Goal: Information Seeking & Learning: Check status

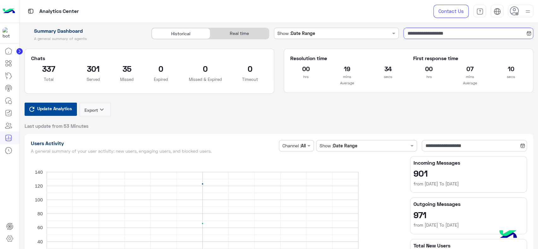
click at [424, 35] on input "**********" at bounding box center [469, 33] width 130 height 11
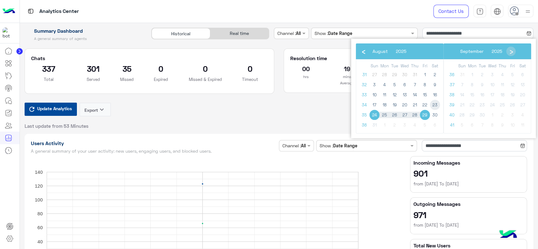
click at [431, 106] on span "23" at bounding box center [435, 105] width 10 height 10
click at [433, 115] on span "30" at bounding box center [435, 115] width 10 height 10
type input "**********"
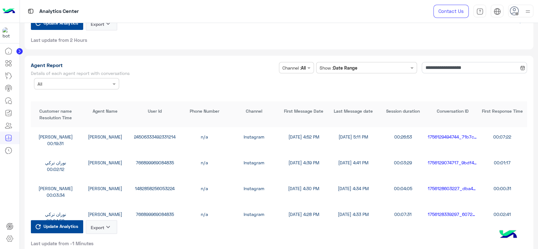
scroll to position [1685, 0]
click at [434, 63] on input "**********" at bounding box center [474, 67] width 105 height 11
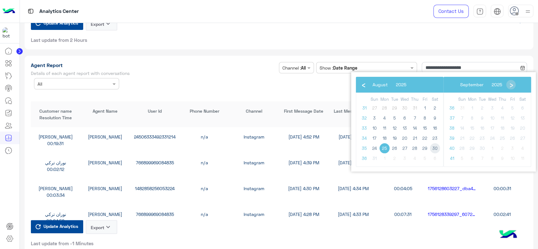
click at [434, 148] on span "30" at bounding box center [435, 148] width 10 height 10
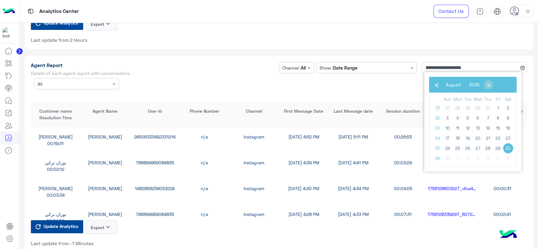
click at [511, 150] on span "30" at bounding box center [508, 148] width 10 height 10
type input "**********"
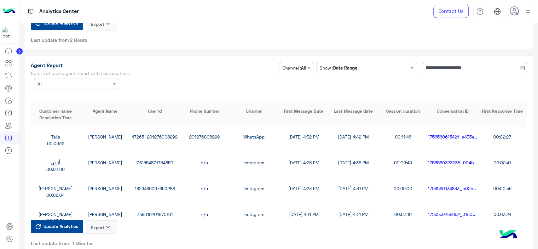
click at [108, 225] on icon "keyboard_arrow_down" at bounding box center [108, 228] width 8 height 8
click at [102, 241] on button "CSV" at bounding box center [102, 242] width 32 height 12
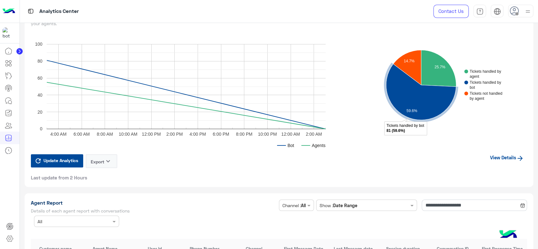
scroll to position [1547, 0]
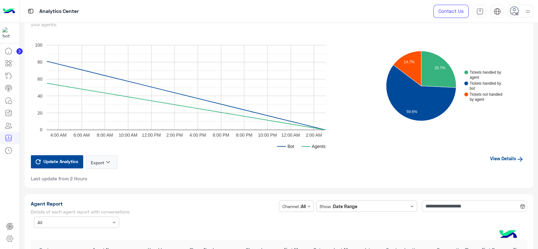
click at [496, 158] on link "View Details" at bounding box center [507, 159] width 40 height 12
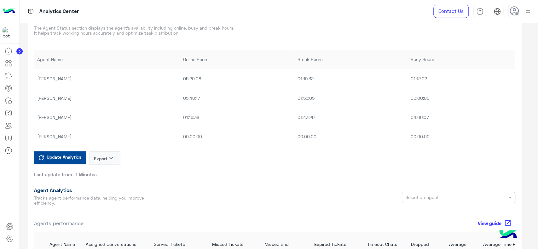
scroll to position [408, 0]
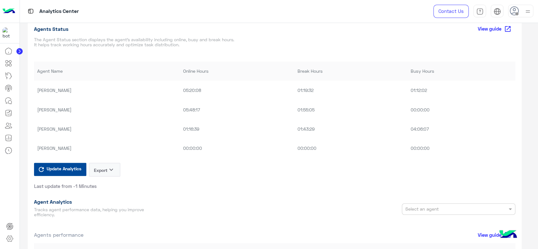
click at [66, 168] on span "Update Analytics" at bounding box center [64, 169] width 38 height 9
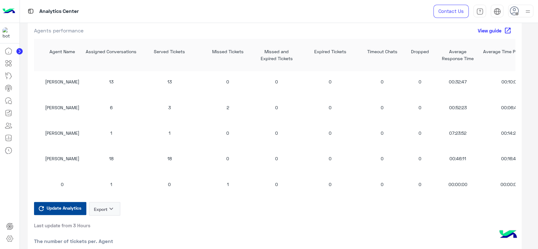
scroll to position [616, 0]
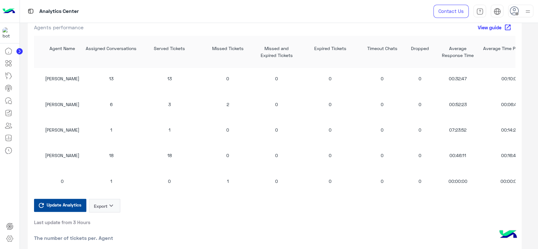
click at [63, 208] on span "Update Analytics" at bounding box center [64, 205] width 38 height 9
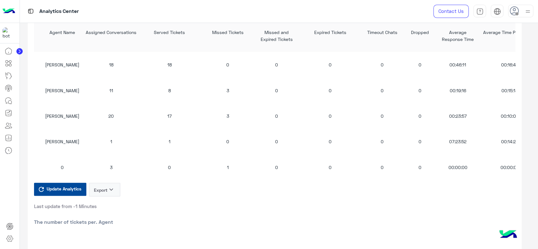
scroll to position [2, 0]
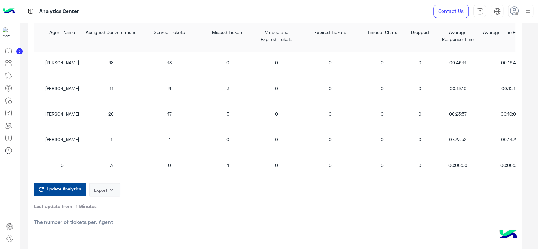
click at [1, 176] on div at bounding box center [10, 147] width 20 height 205
click at [0, 209] on div at bounding box center [10, 147] width 20 height 205
click at [61, 33] on div "Agent Name" at bounding box center [63, 36] width 38 height 14
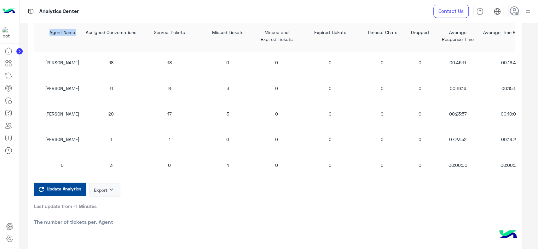
copy div "Agent Name"
click at [5, 194] on div at bounding box center [10, 147] width 20 height 205
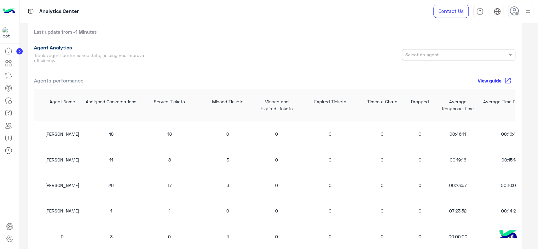
scroll to position [553, 0]
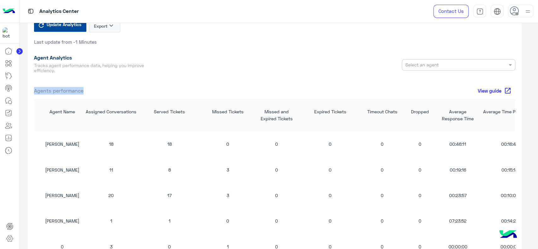
drag, startPoint x: 90, startPoint y: 91, endPoint x: 33, endPoint y: 91, distance: 56.4
copy span "Agents performance"
click at [0, 188] on div at bounding box center [10, 147] width 20 height 205
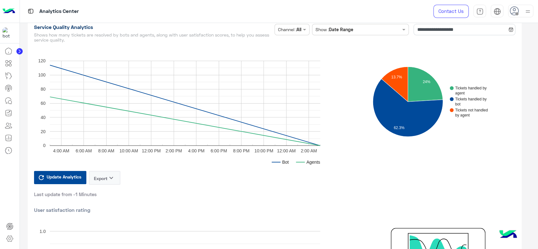
scroll to position [0, 0]
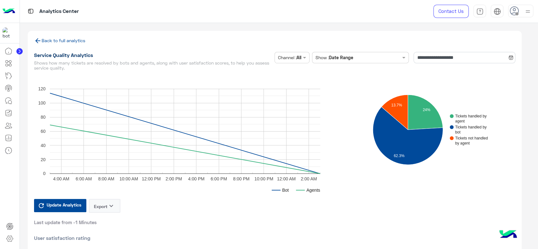
click at [62, 42] on link "Back to full analytics" at bounding box center [59, 40] width 51 height 5
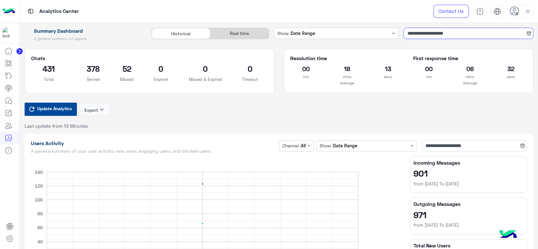
click at [418, 33] on input "**********" at bounding box center [469, 33] width 130 height 11
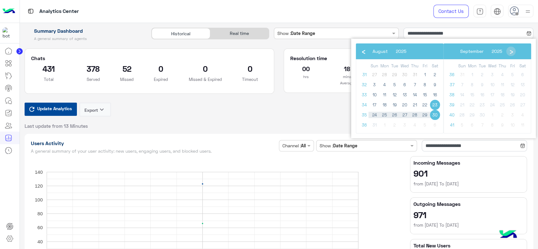
click at [436, 115] on span "30" at bounding box center [435, 115] width 10 height 10
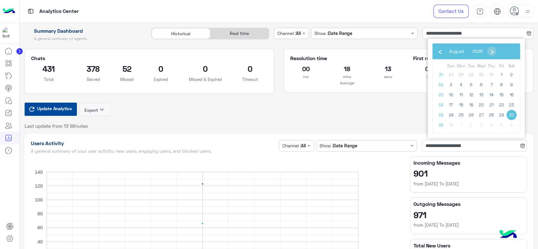
click at [512, 115] on span "30" at bounding box center [512, 115] width 10 height 10
type input "**********"
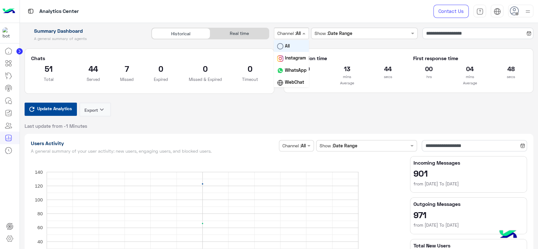
click at [286, 32] on input "text" at bounding box center [284, 33] width 14 height 7
click at [255, 117] on div "Update Analytics Export keyboard_arrow_down Last update from -1 Minutes" at bounding box center [279, 116] width 509 height 26
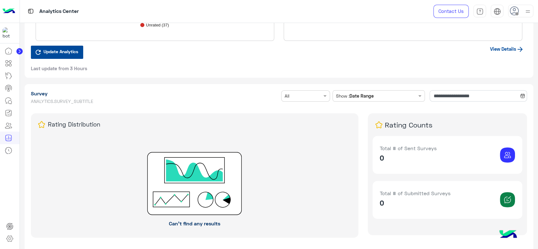
scroll to position [1066, 0]
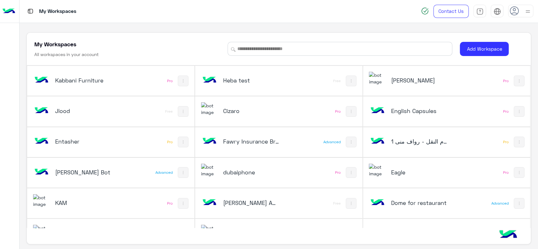
scroll to position [235, 0]
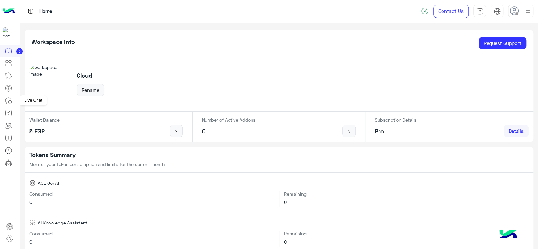
click at [7, 102] on icon at bounding box center [9, 101] width 8 height 8
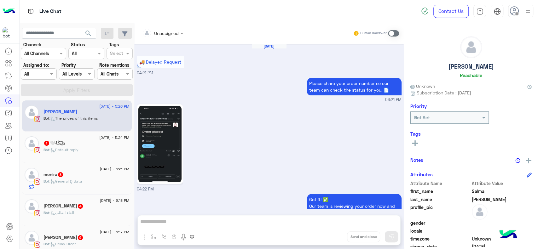
scroll to position [568, 0]
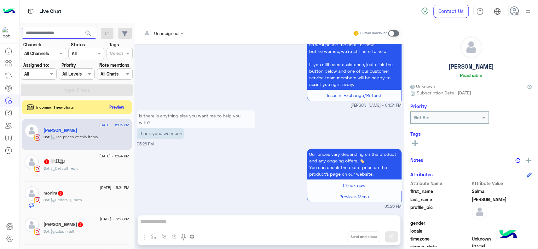
click at [68, 37] on input "text" at bounding box center [59, 33] width 74 height 11
paste input "******"
type input "******"
click at [81, 28] on button "search" at bounding box center [88, 35] width 15 height 14
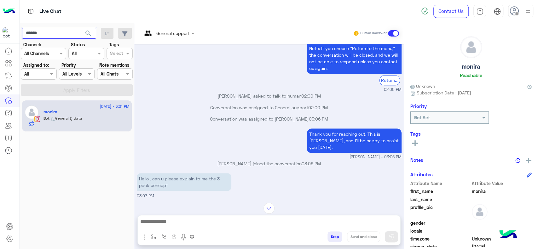
scroll to position [393, 0]
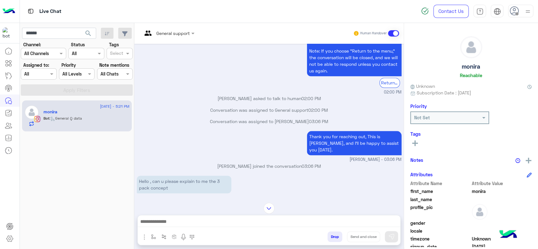
click at [11, 11] on img at bounding box center [9, 11] width 13 height 13
